Goal: Obtain resource: Download file/media

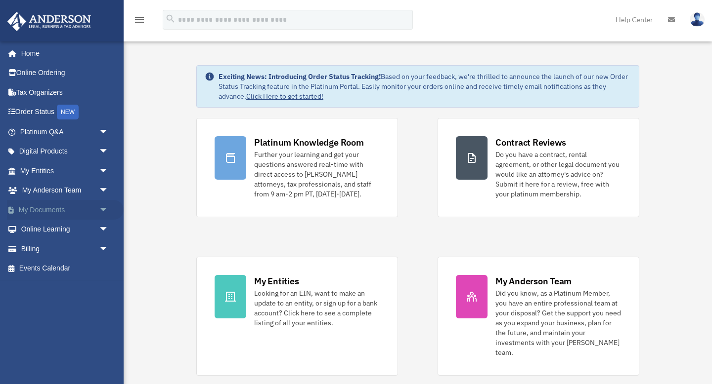
click at [102, 206] on span "arrow_drop_down" at bounding box center [109, 210] width 20 height 20
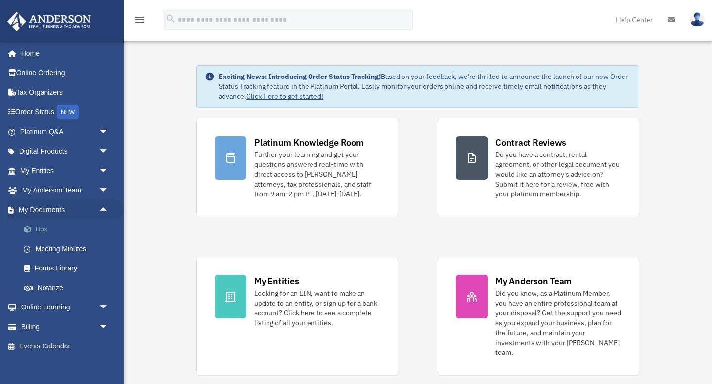
click at [34, 229] on span at bounding box center [32, 229] width 6 height 7
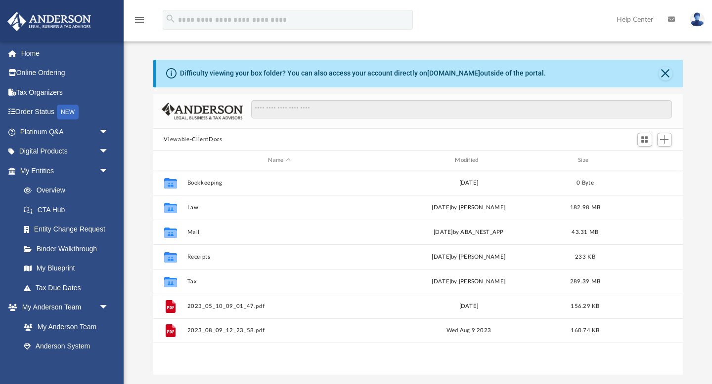
scroll to position [224, 529]
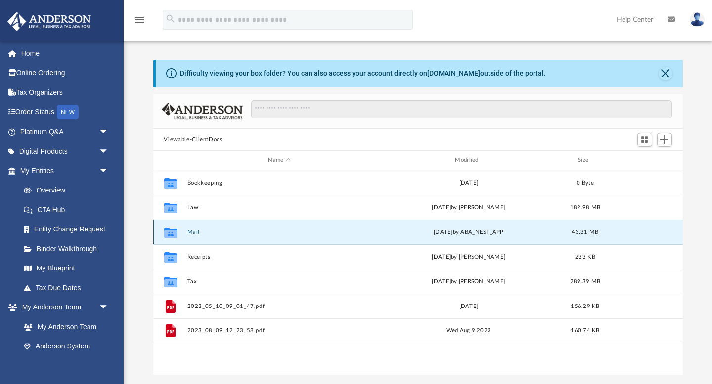
click at [194, 232] on button "Mail" at bounding box center [279, 232] width 185 height 6
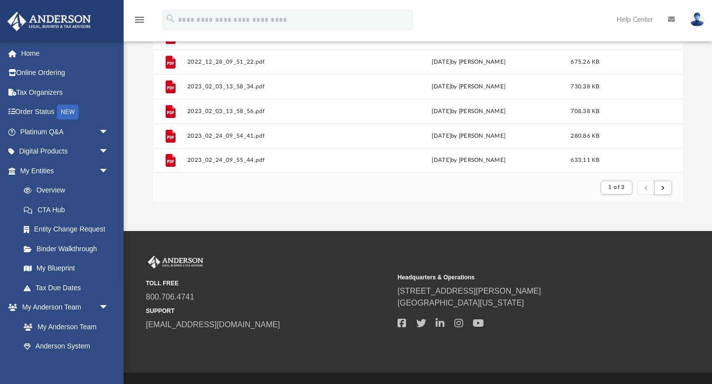
scroll to position [196, 0]
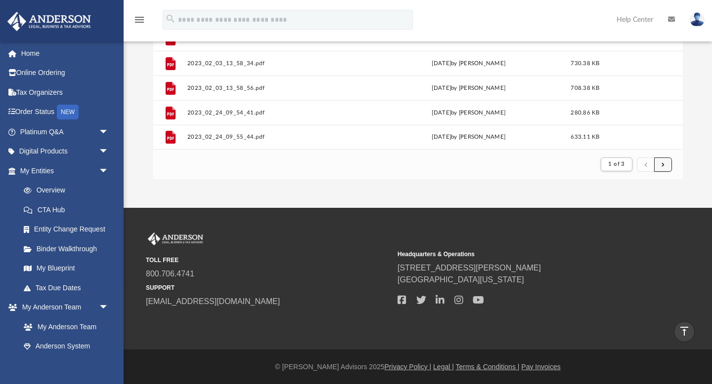
click at [664, 166] on button "submit" at bounding box center [663, 165] width 18 height 14
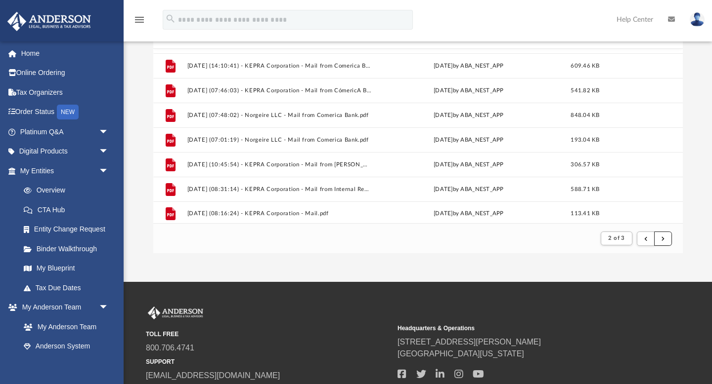
scroll to position [1061, 0]
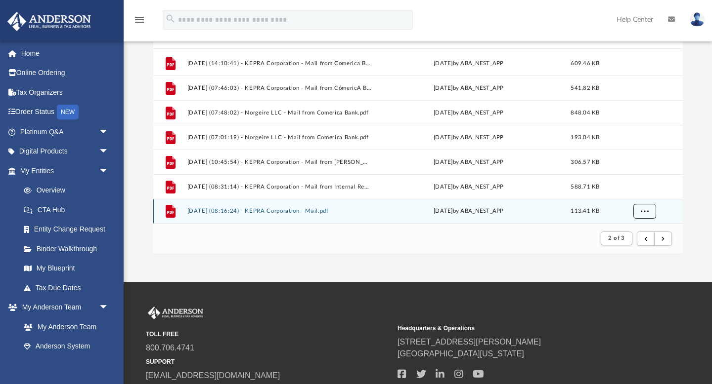
click at [642, 210] on span "More options" at bounding box center [644, 211] width 8 height 5
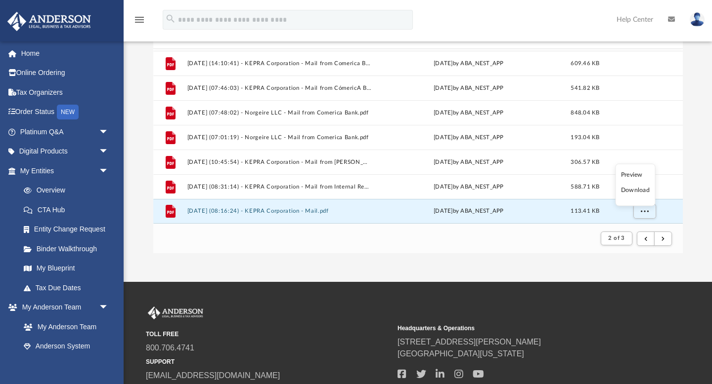
click at [629, 174] on li "Preview" at bounding box center [635, 175] width 29 height 10
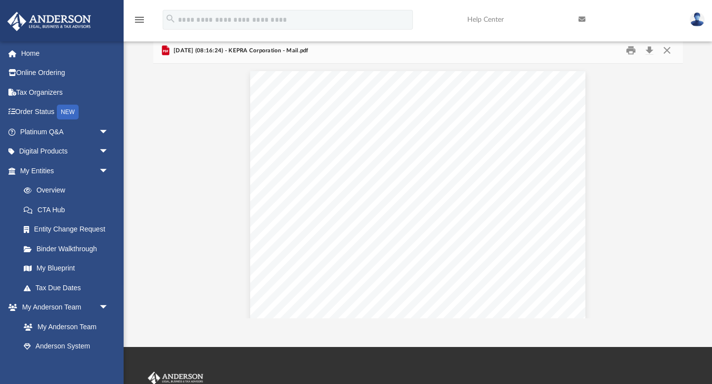
scroll to position [0, 0]
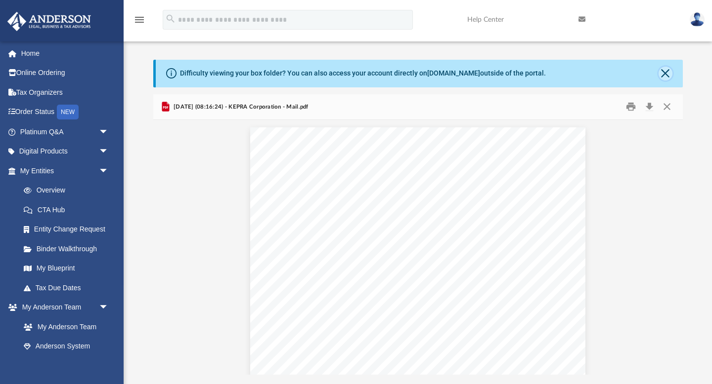
click at [663, 75] on button "Close" at bounding box center [665, 74] width 14 height 14
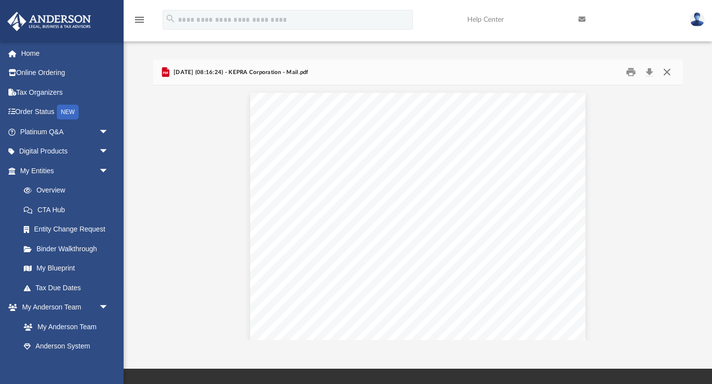
click at [666, 74] on button "Close" at bounding box center [667, 72] width 18 height 15
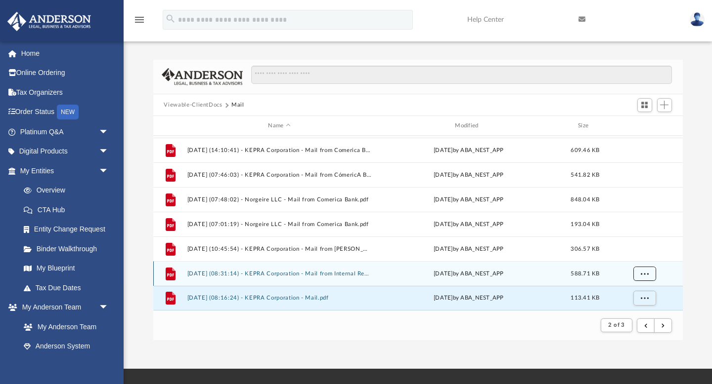
click at [643, 274] on span "More options" at bounding box center [644, 273] width 8 height 5
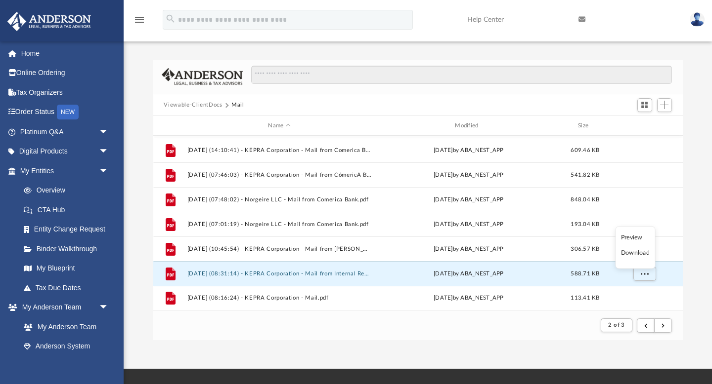
click at [631, 240] on li "Preview" at bounding box center [635, 237] width 29 height 10
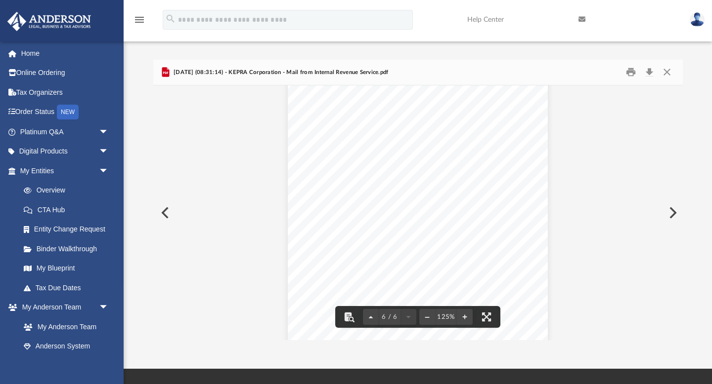
scroll to position [3600, 0]
click at [667, 75] on button "Close" at bounding box center [667, 72] width 18 height 15
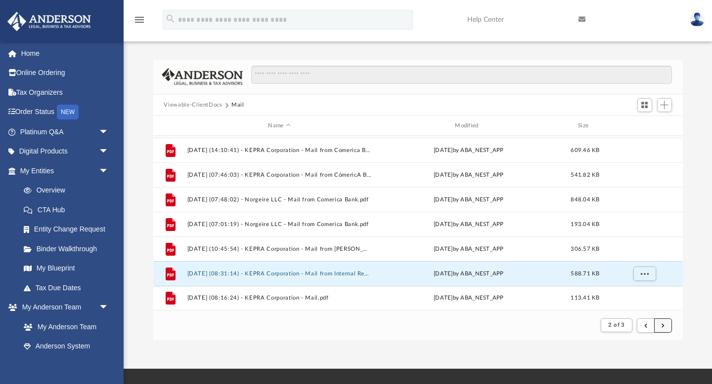
click at [663, 326] on span "submit" at bounding box center [662, 325] width 3 height 5
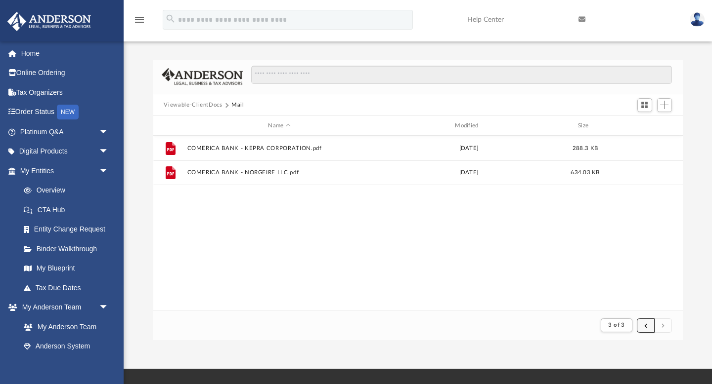
click at [645, 325] on span "submit" at bounding box center [645, 325] width 3 height 5
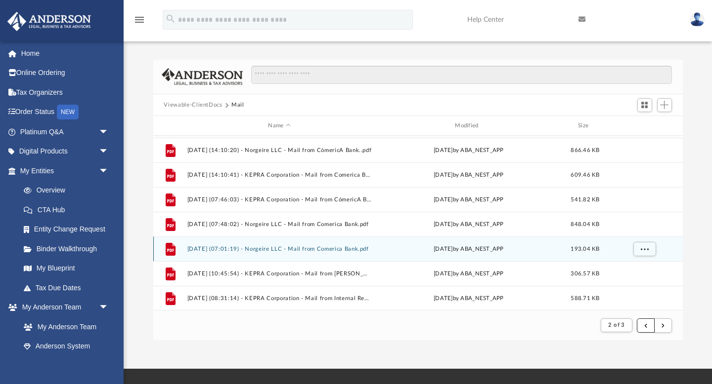
scroll to position [1061, 0]
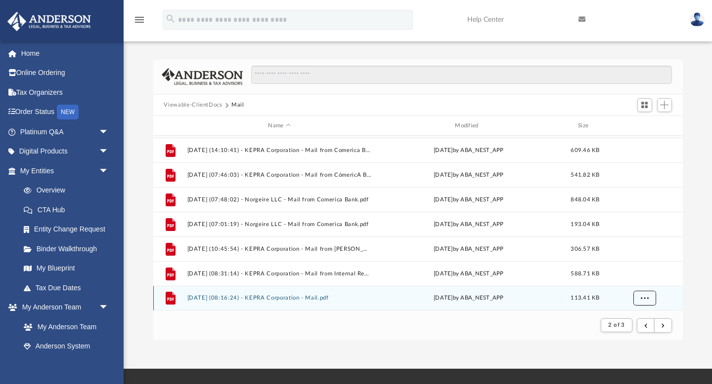
click at [644, 300] on span "More options" at bounding box center [644, 298] width 8 height 5
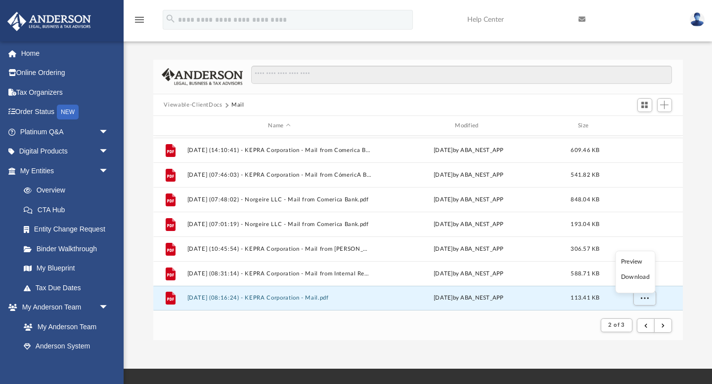
click at [636, 266] on li "Preview" at bounding box center [635, 262] width 29 height 10
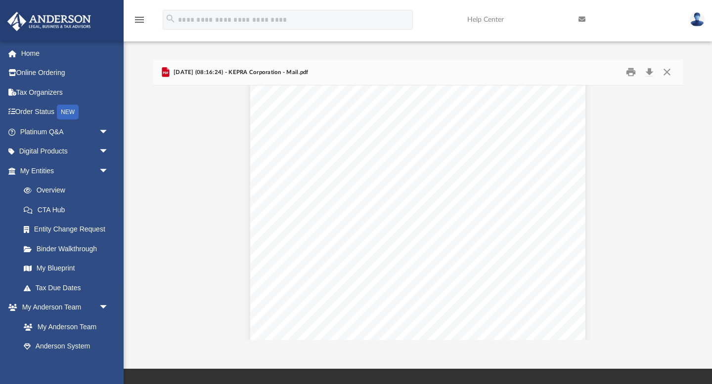
scroll to position [0, 0]
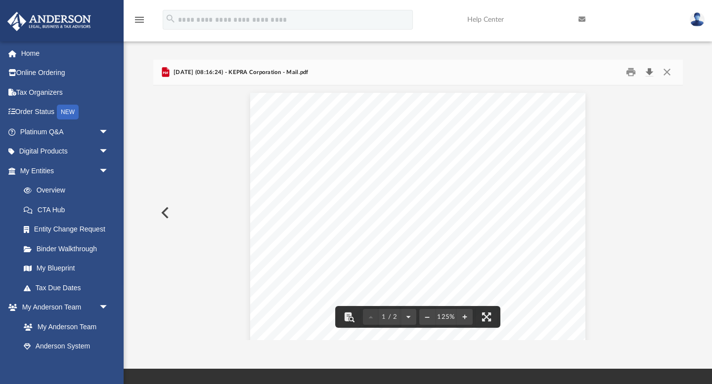
click at [650, 72] on button "Download" at bounding box center [649, 72] width 18 height 15
click at [669, 74] on button "Close" at bounding box center [667, 72] width 18 height 15
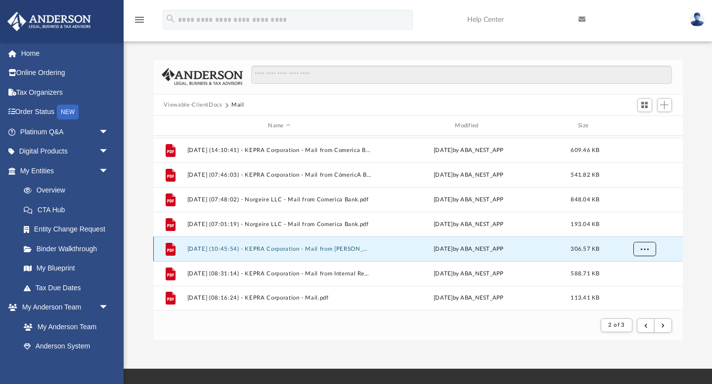
click at [642, 251] on span "More options" at bounding box center [644, 249] width 8 height 5
click at [631, 267] on li "Preview" at bounding box center [635, 269] width 29 height 10
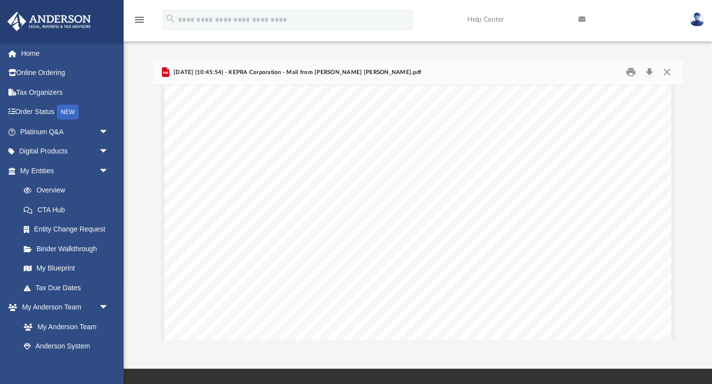
scroll to position [702, 0]
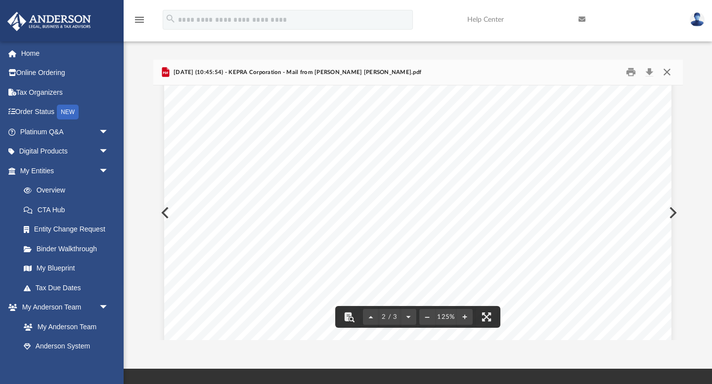
click at [667, 73] on button "Close" at bounding box center [667, 72] width 18 height 15
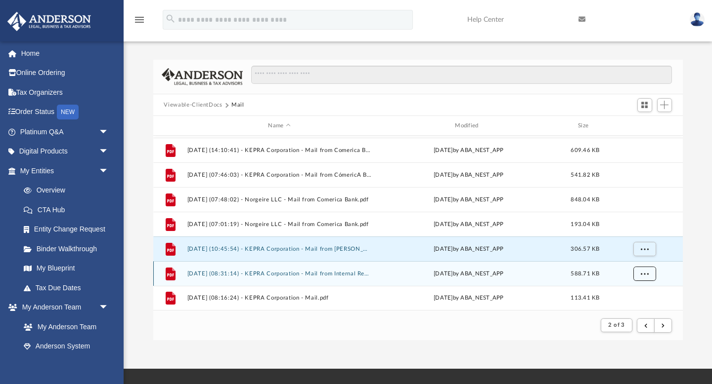
click at [644, 274] on span "More options" at bounding box center [644, 273] width 8 height 5
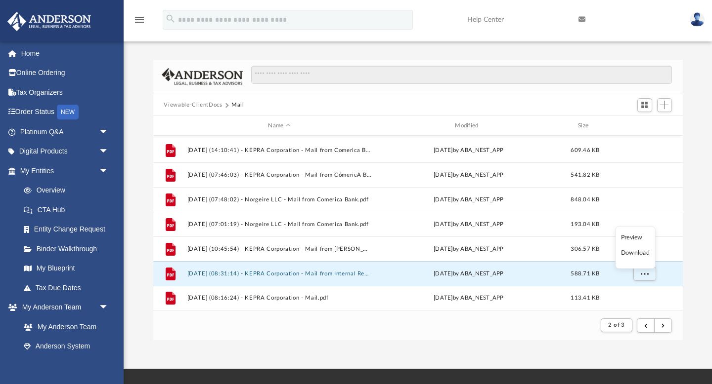
click at [633, 243] on ul "Preview Download" at bounding box center [635, 248] width 40 height 42
click at [632, 239] on li "Preview" at bounding box center [635, 237] width 29 height 10
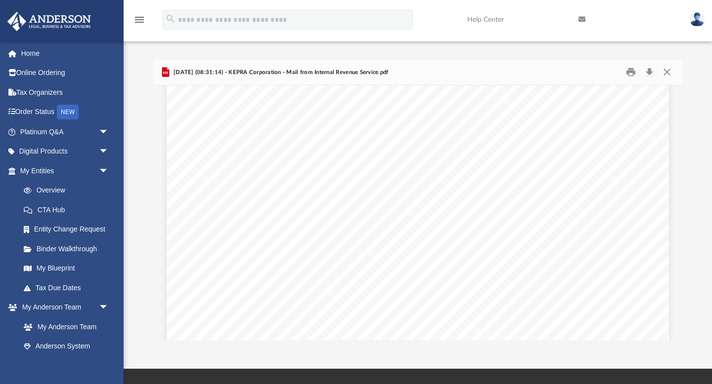
scroll to position [0, 0]
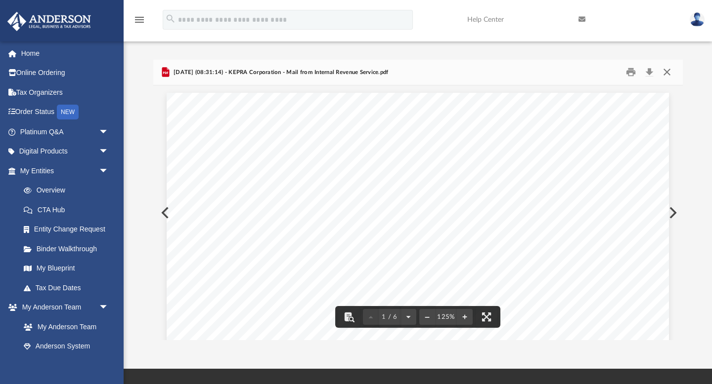
click at [668, 73] on button "Close" at bounding box center [667, 72] width 18 height 15
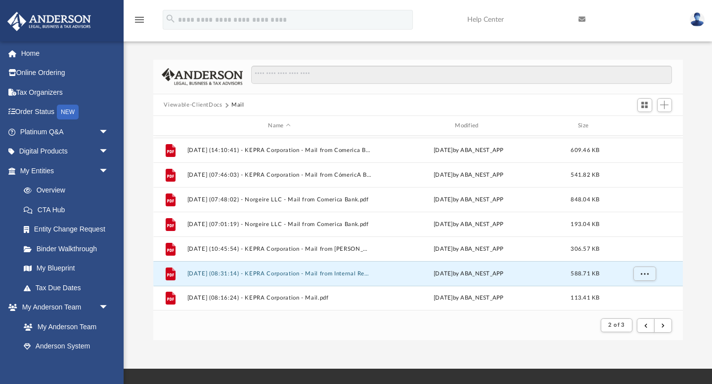
click at [211, 105] on button "Viewable-ClientDocs" at bounding box center [193, 105] width 58 height 9
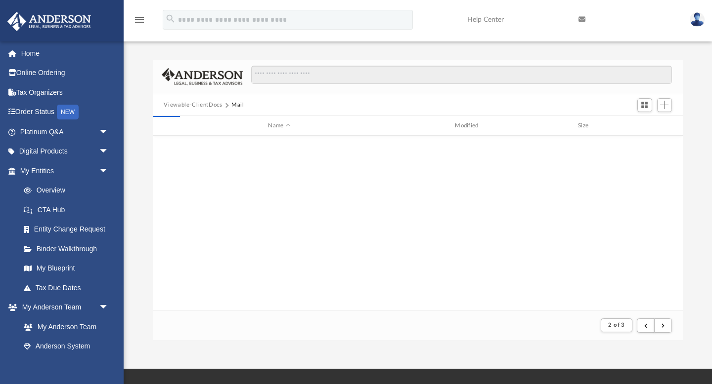
scroll to position [224, 529]
